Goal: Navigation & Orientation: Understand site structure

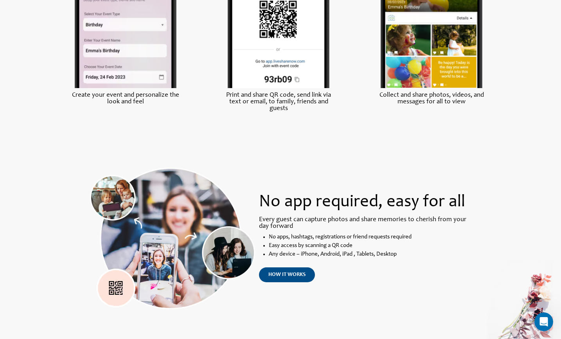
scroll to position [518, 0]
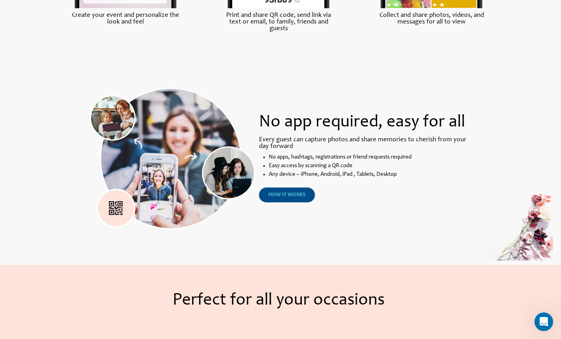
click at [299, 194] on span "how it works" at bounding box center [286, 194] width 37 height 5
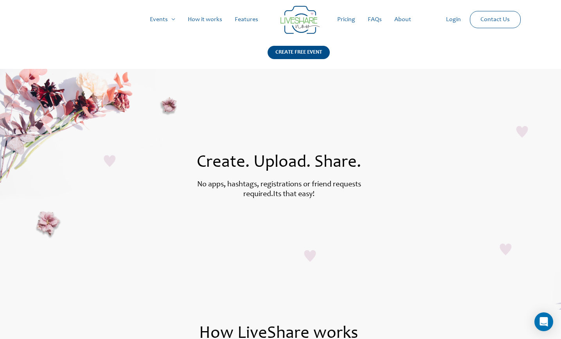
click at [240, 20] on link "Features" at bounding box center [246, 19] width 36 height 25
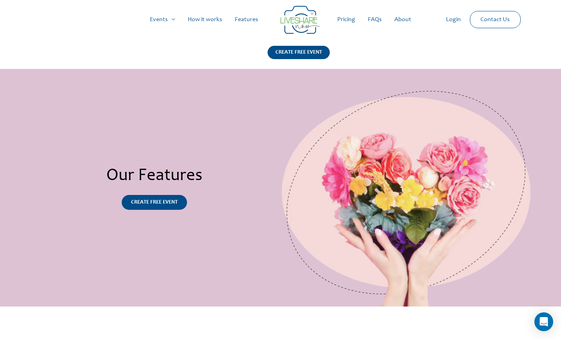
click at [344, 17] on link "Pricing" at bounding box center [346, 19] width 30 height 25
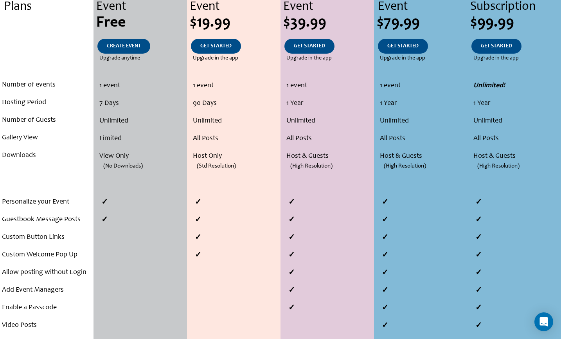
scroll to position [319, 0]
